Goal: Transaction & Acquisition: Purchase product/service

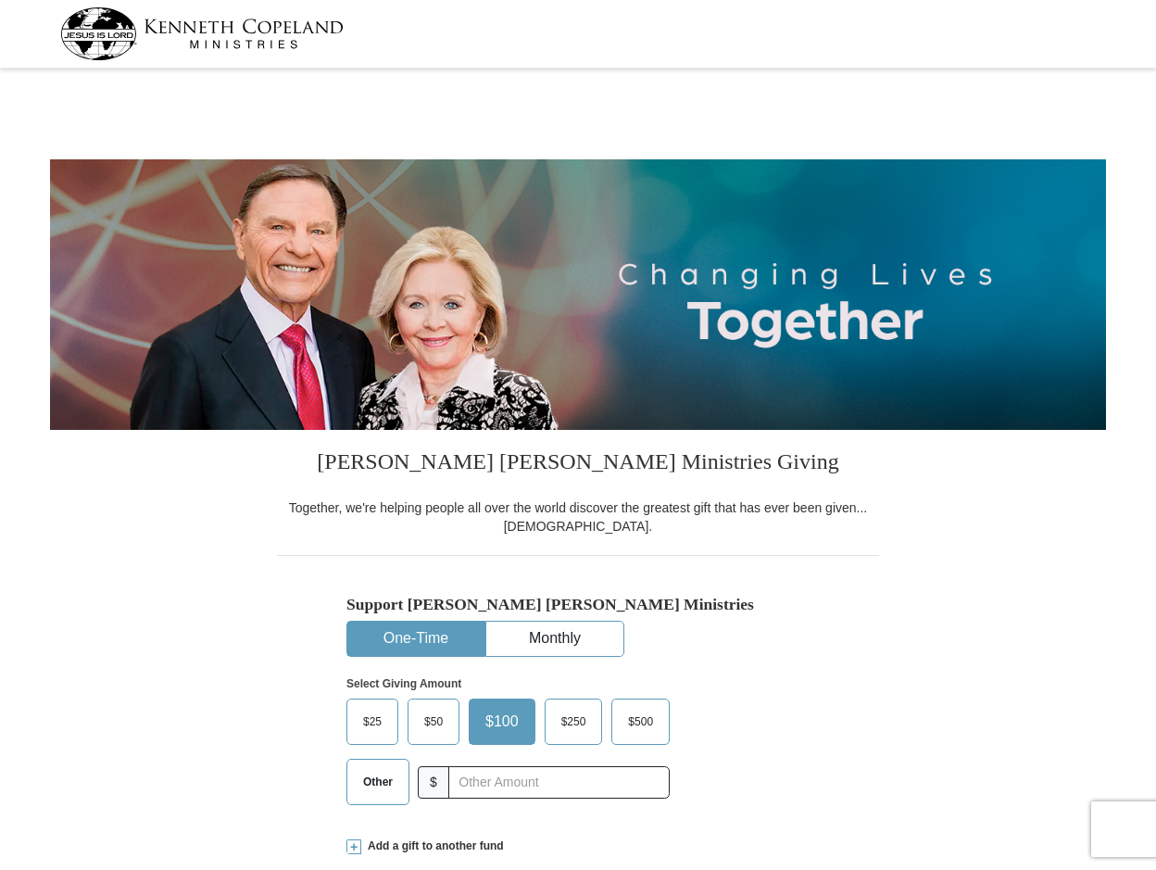
select select "GA"
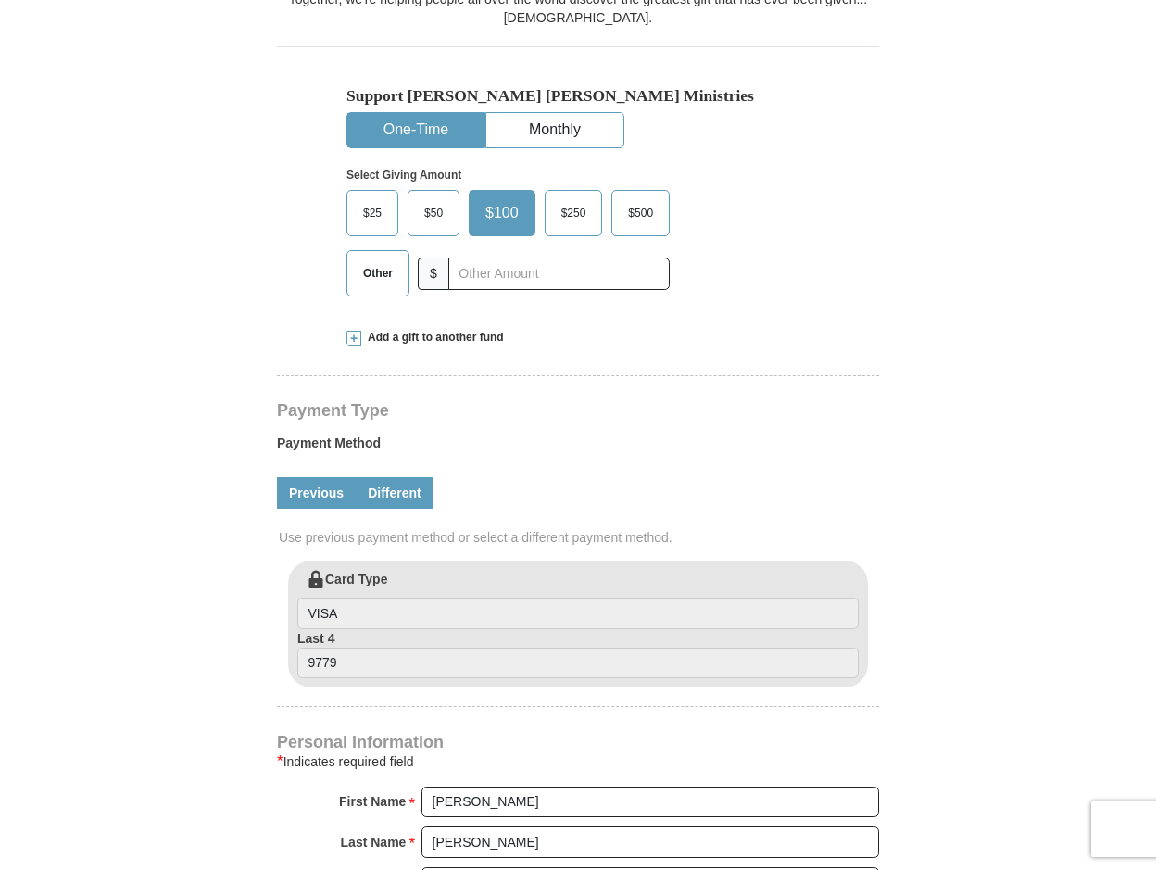
scroll to position [463, 0]
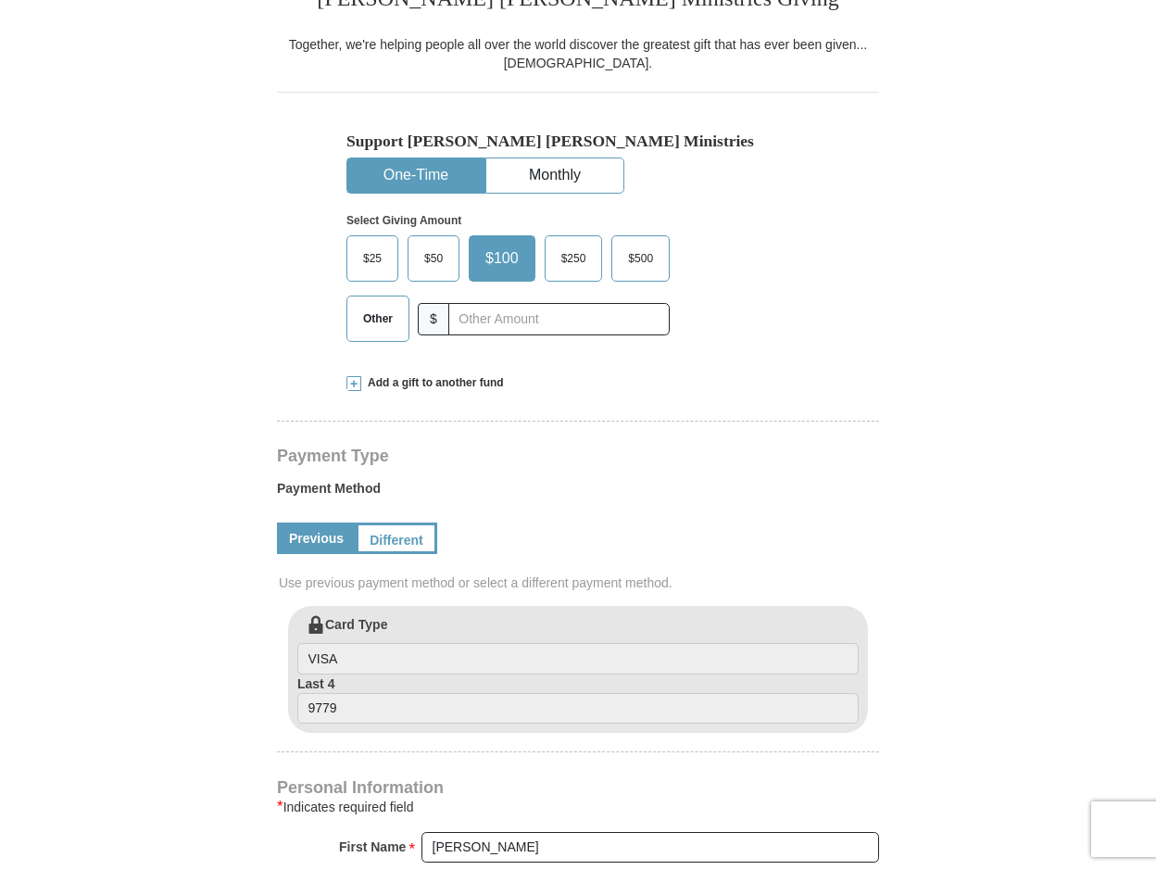
click at [345, 382] on div "Kenneth Copeland Ministries Giving Together, we're helping people all over the …" at bounding box center [578, 873] width 602 height 1813
click at [353, 385] on span at bounding box center [353, 383] width 15 height 15
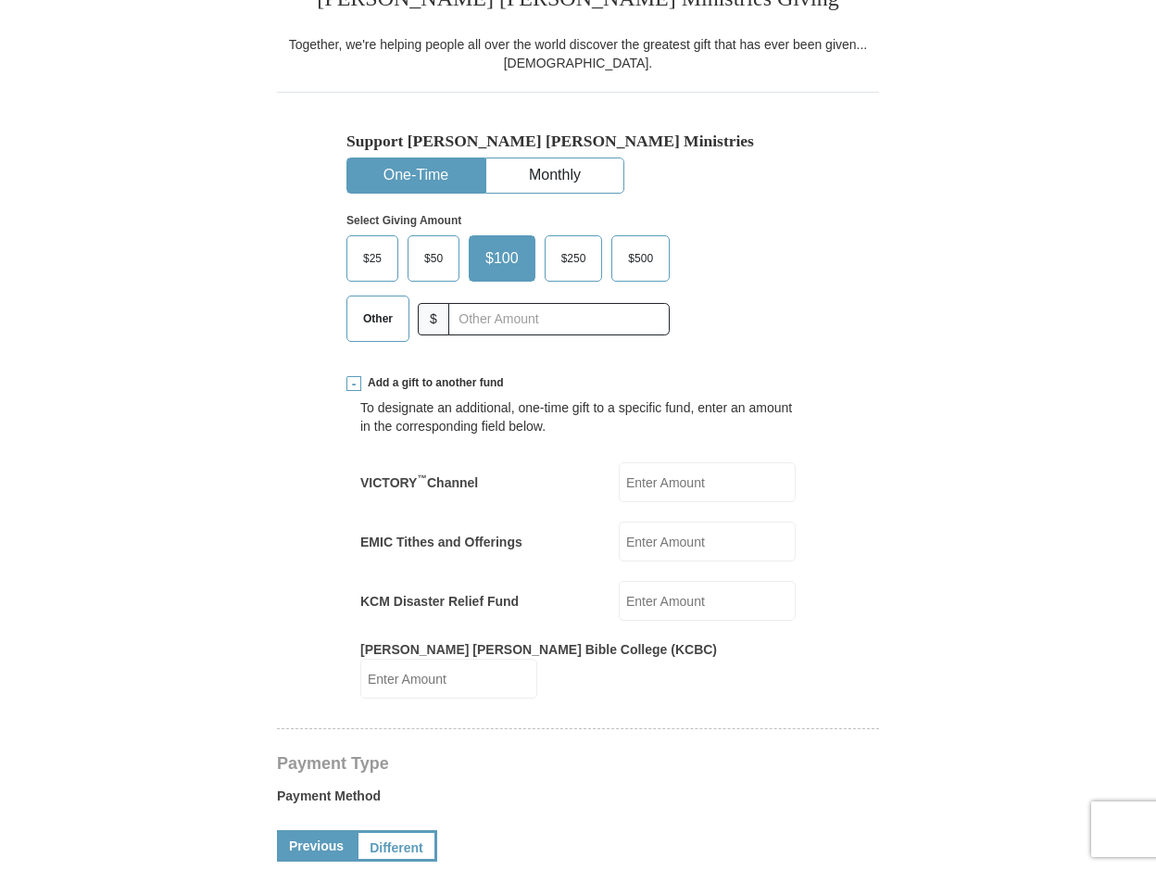
click at [697, 542] on input "EMIC Tithes and Offerings" at bounding box center [707, 541] width 177 height 40
type input "99"
click at [376, 320] on span "Other" at bounding box center [378, 319] width 48 height 28
click at [0, 0] on input "Other" at bounding box center [0, 0] width 0 height 0
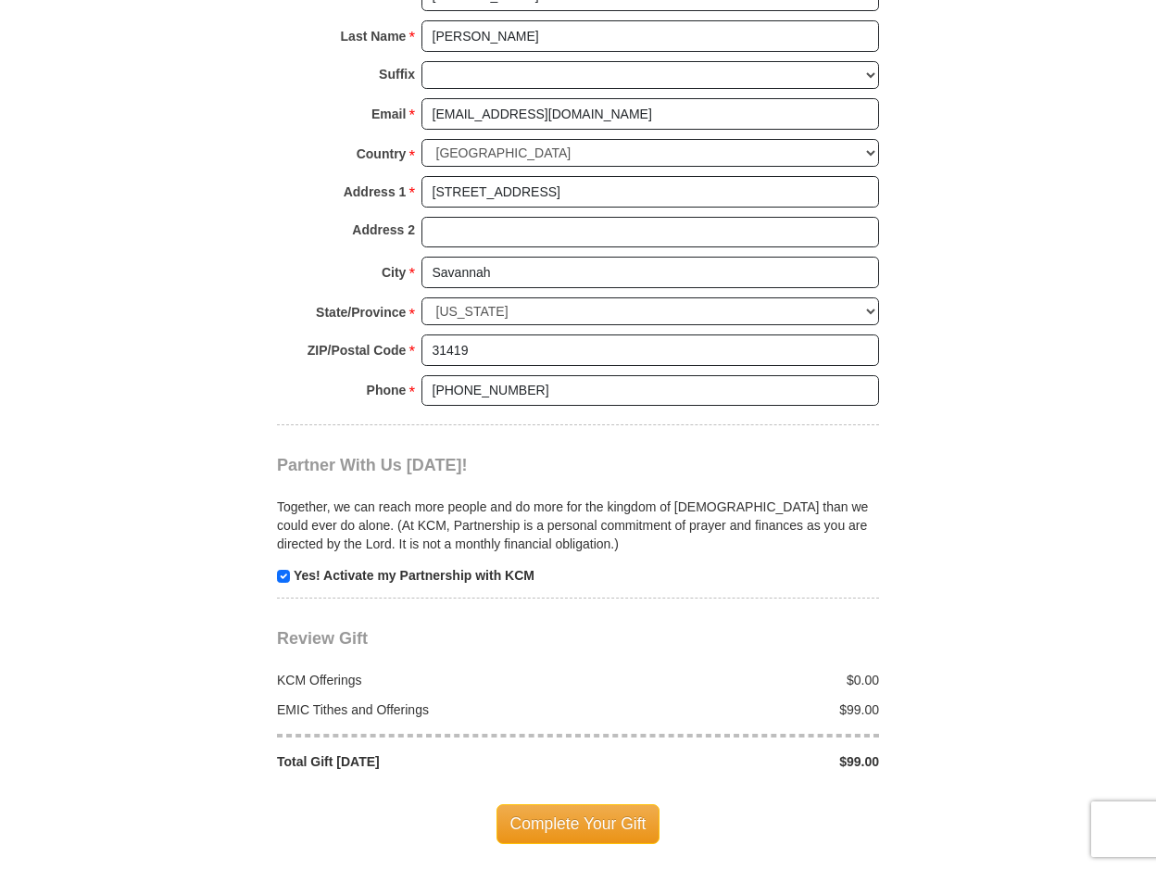
scroll to position [1667, 0]
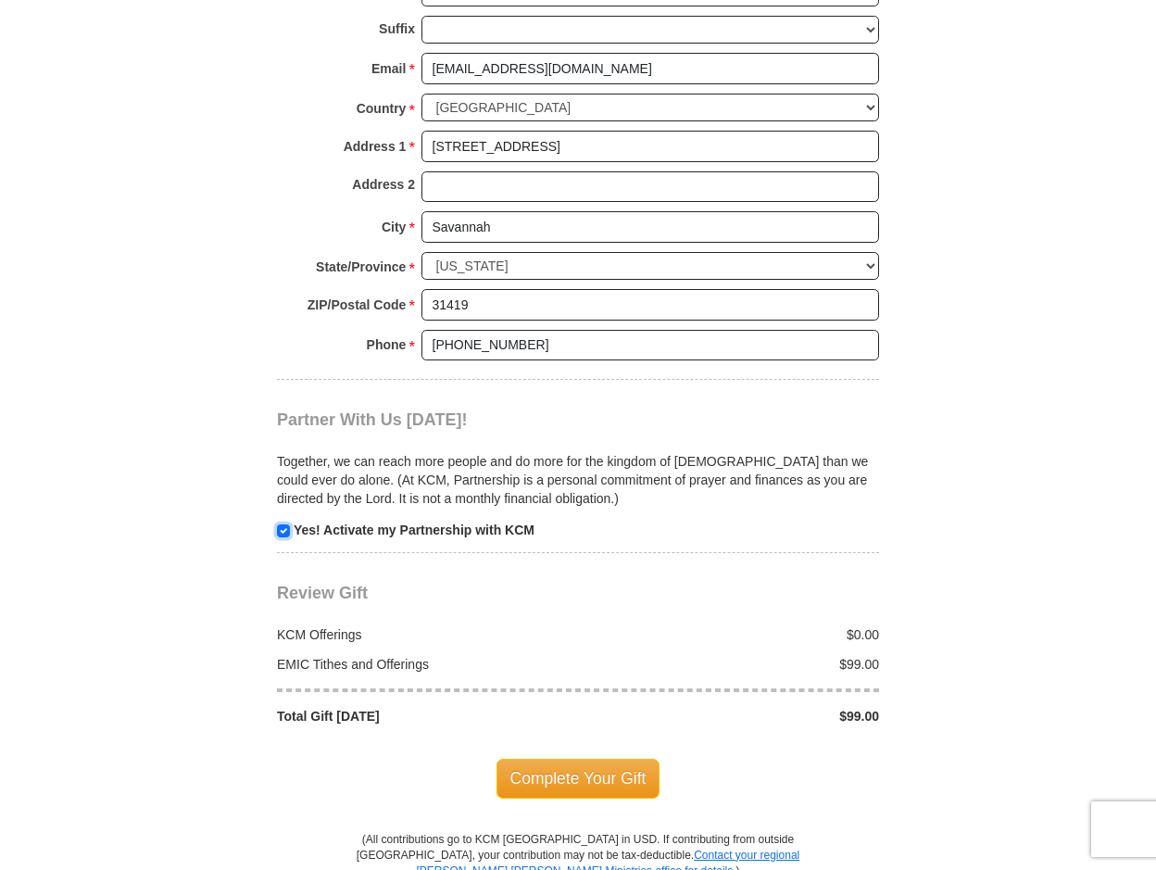
click at [286, 524] on input "checkbox" at bounding box center [283, 530] width 13 height 13
checkbox input "false"
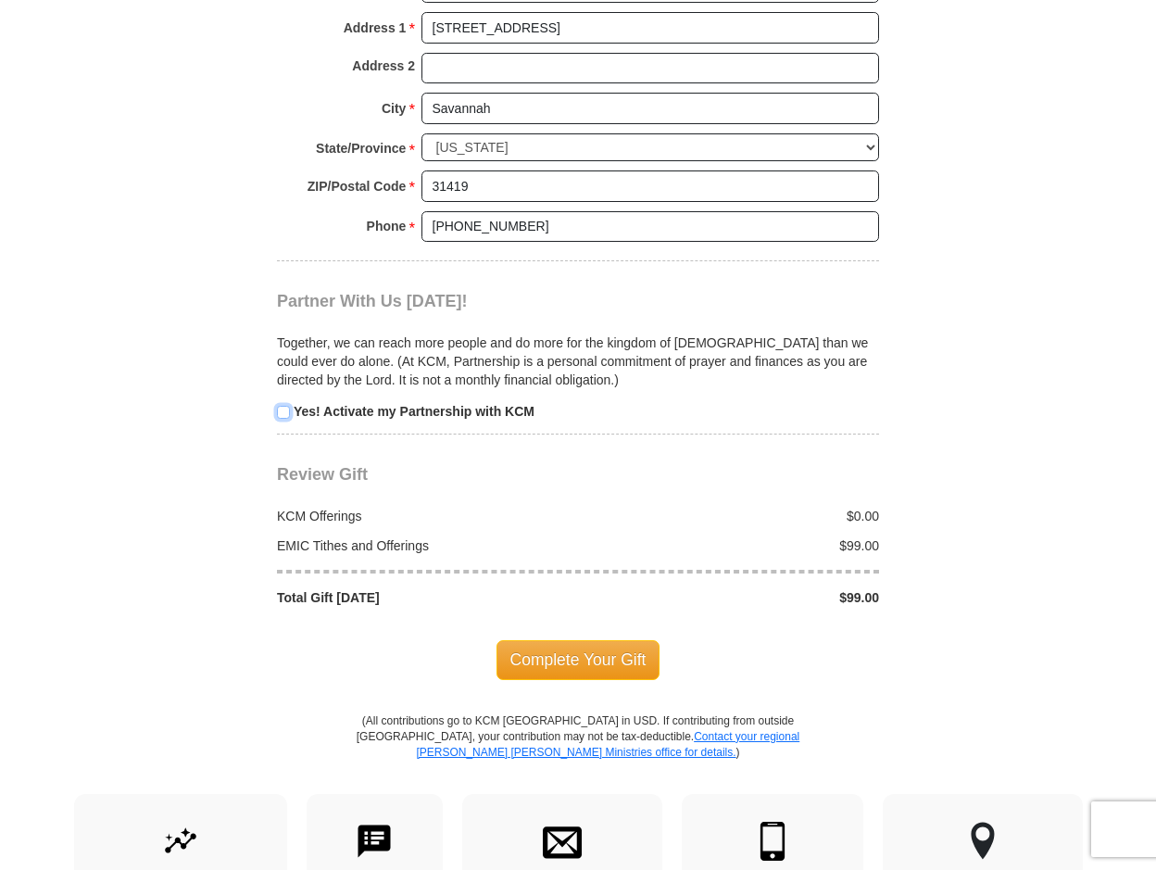
scroll to position [1945, 0]
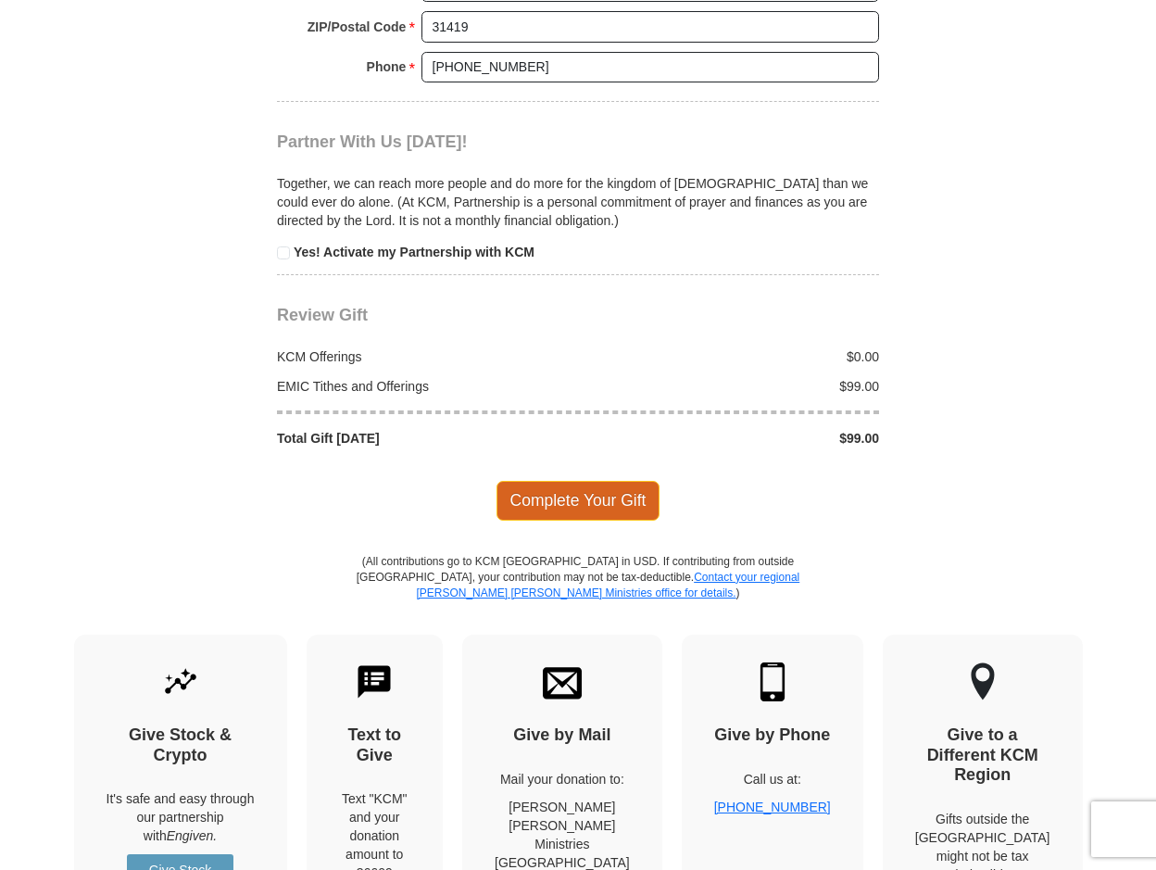
click at [535, 489] on span "Complete Your Gift" at bounding box center [578, 500] width 164 height 39
